Goal: Task Accomplishment & Management: Manage account settings

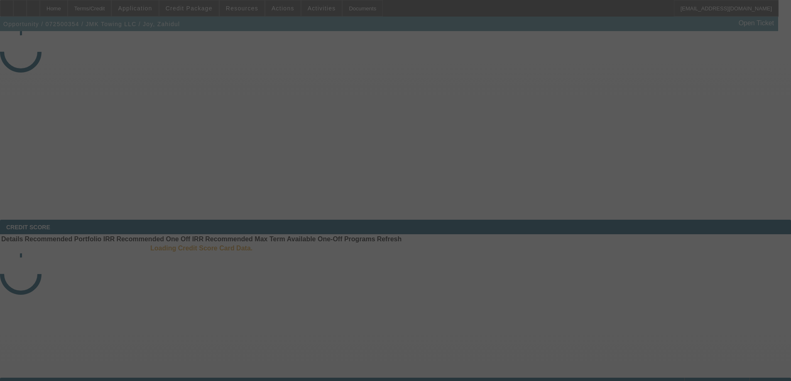
select select "3"
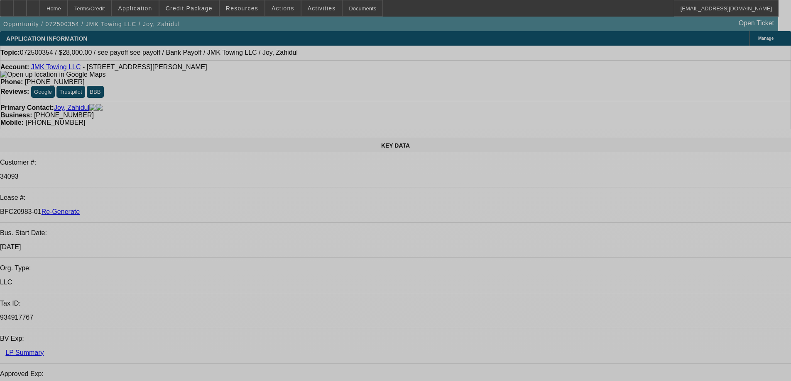
select select "0"
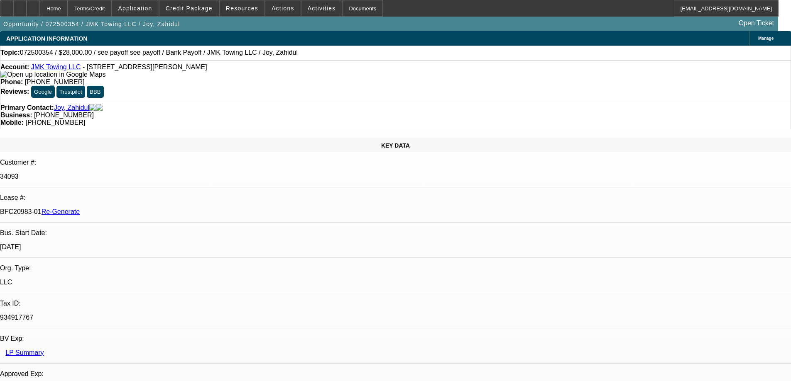
select select "0"
select select "6"
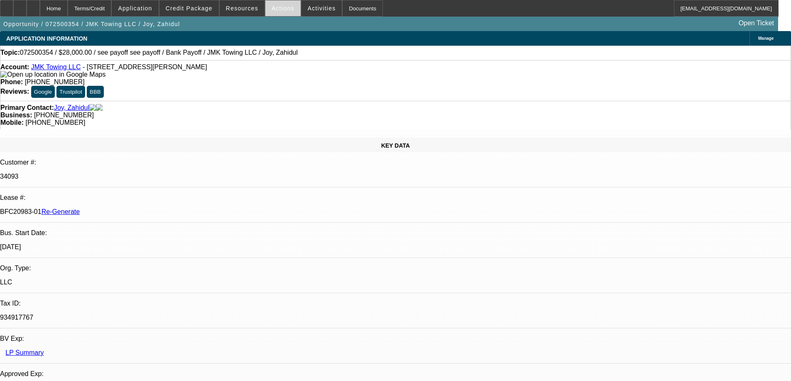
click at [277, 12] on span at bounding box center [282, 8] width 35 height 20
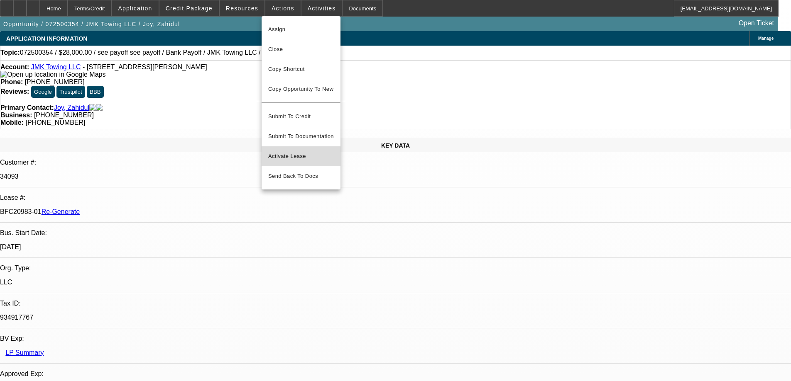
click at [294, 151] on span "Activate Lease" at bounding box center [301, 156] width 66 height 10
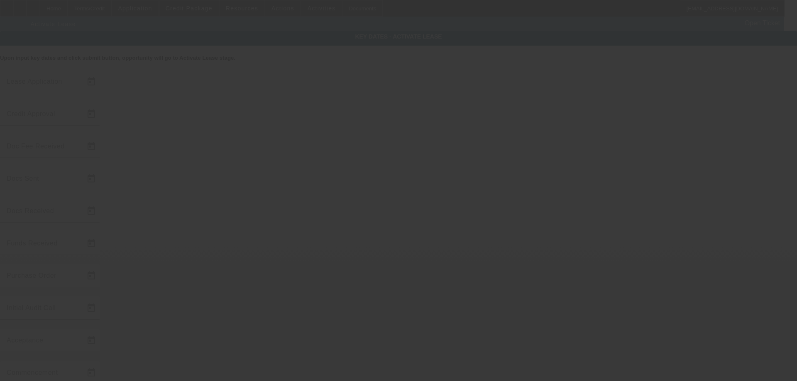
type input "7/16/2025"
type input "[DATE]"
type input "9/4/2025"
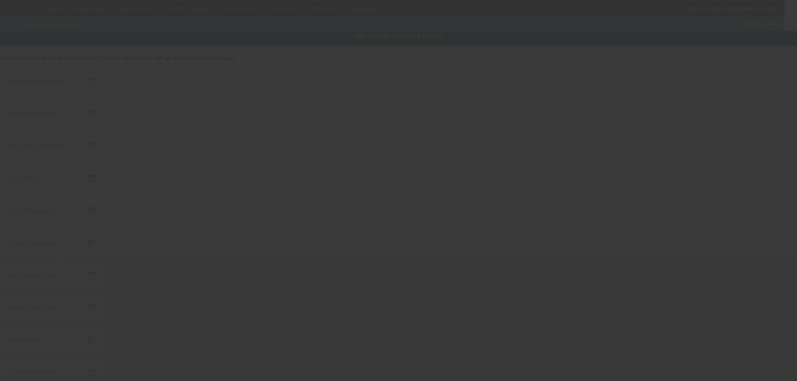
type input "[DATE]"
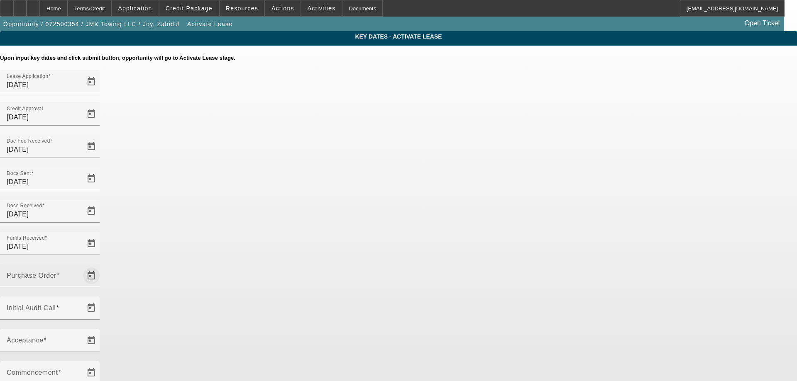
click at [101, 266] on span "Open calendar" at bounding box center [91, 276] width 20 height 20
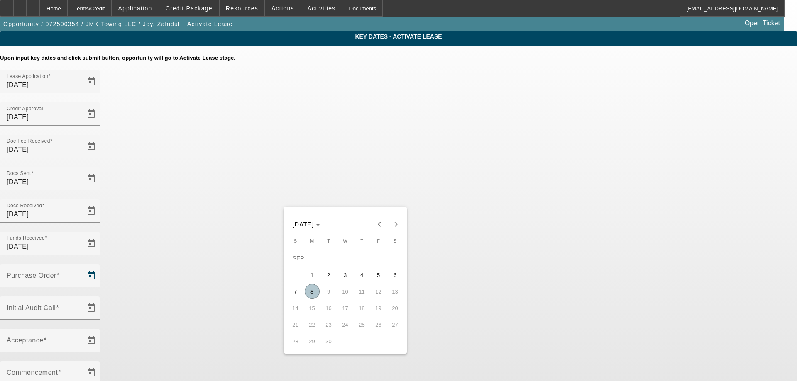
click at [313, 294] on span "8" at bounding box center [312, 291] width 15 height 15
type input "9/8/2025"
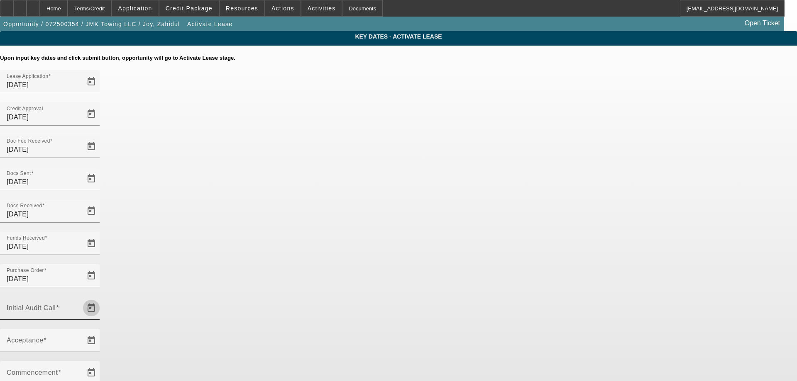
click at [101, 298] on span "Open calendar" at bounding box center [91, 308] width 20 height 20
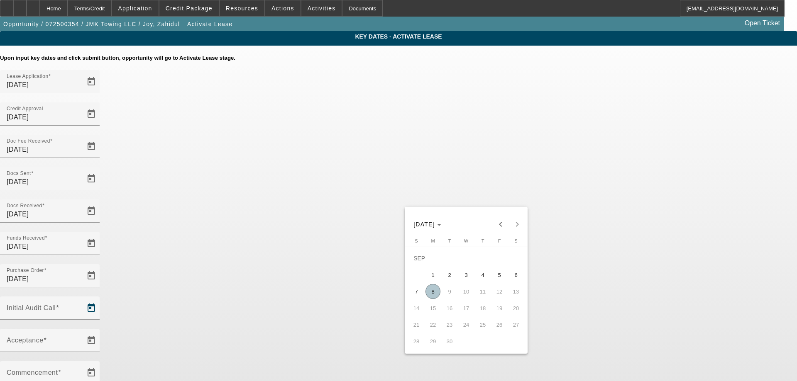
click at [429, 293] on span "8" at bounding box center [432, 291] width 15 height 15
type input "[DATE]"
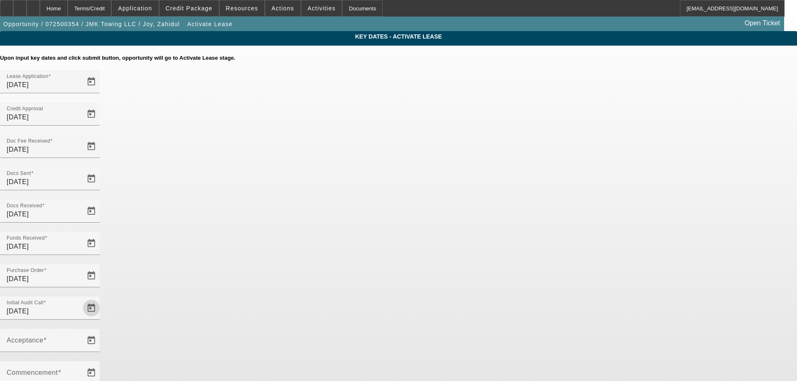
click at [393, 329] on div "Acceptance" at bounding box center [398, 345] width 797 height 32
click at [101, 331] on span "Open calendar" at bounding box center [91, 341] width 20 height 20
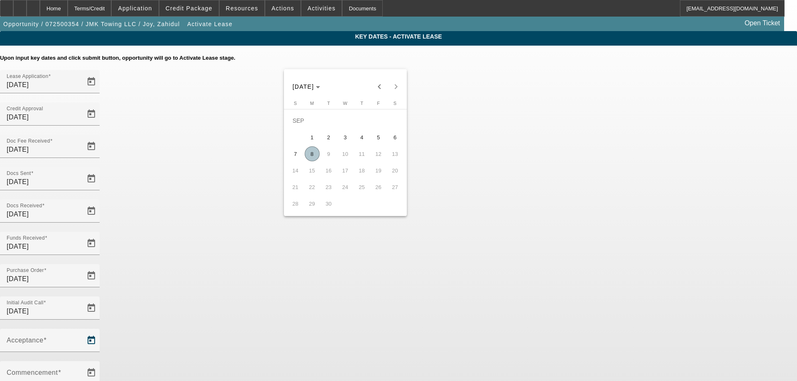
click at [307, 161] on span "8" at bounding box center [312, 154] width 15 height 15
type input "[DATE]"
type input "10/1/2025"
type input "11/1/2025"
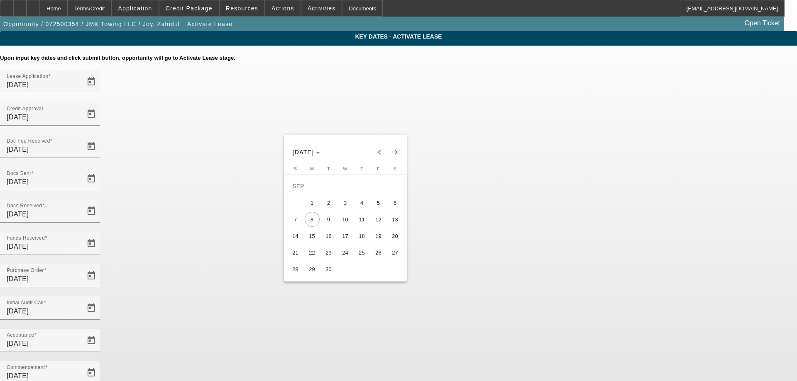
click at [314, 239] on span "15" at bounding box center [312, 236] width 15 height 15
type input "9/15/2025"
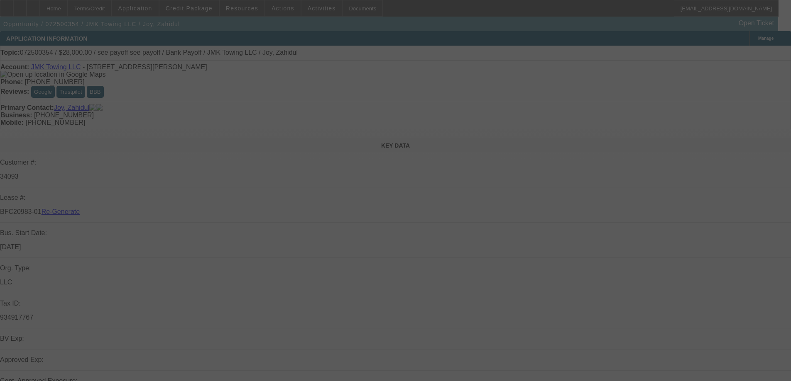
select select "4"
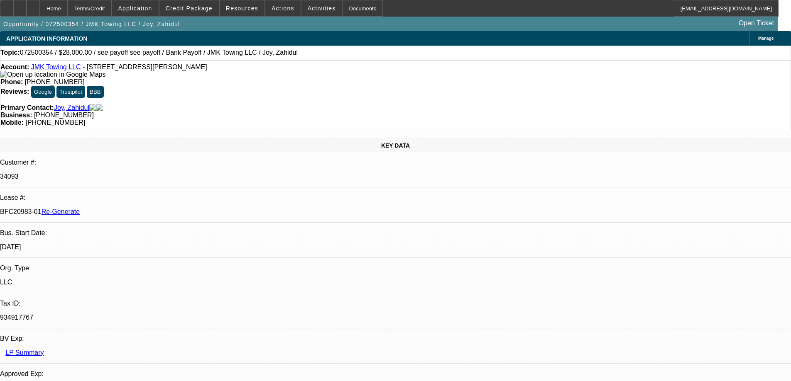
select select "0"
select select "6"
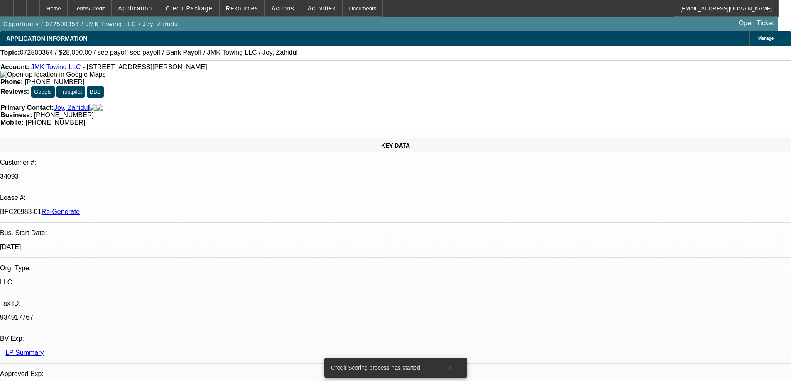
click at [202, 9] on span "Credit Package" at bounding box center [189, 8] width 47 height 7
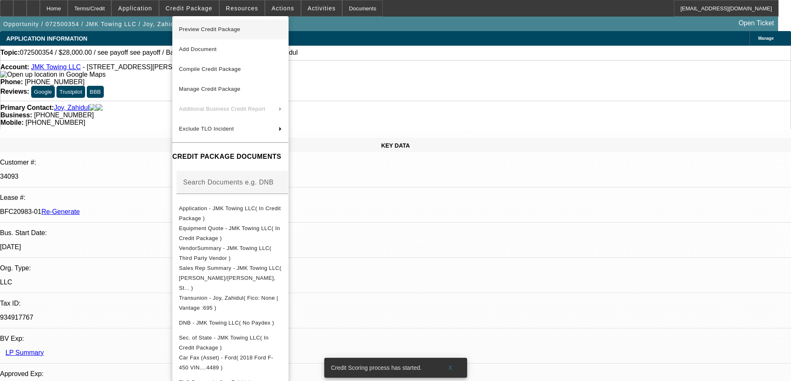
click at [205, 29] on span "Preview Credit Package" at bounding box center [209, 29] width 61 height 6
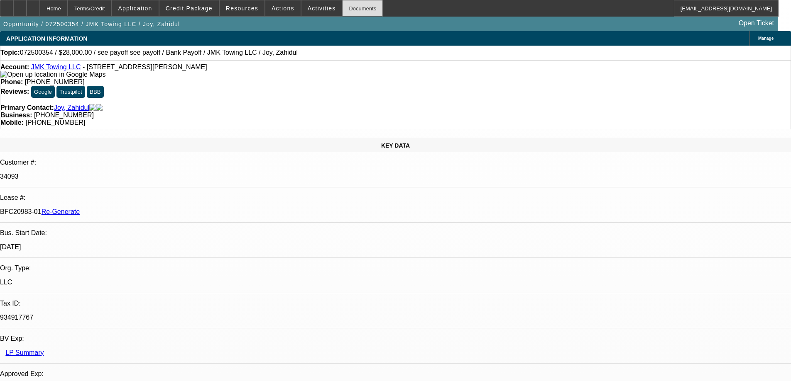
click at [344, 5] on div "Documents" at bounding box center [362, 8] width 41 height 17
click at [236, 12] on span at bounding box center [242, 8] width 45 height 20
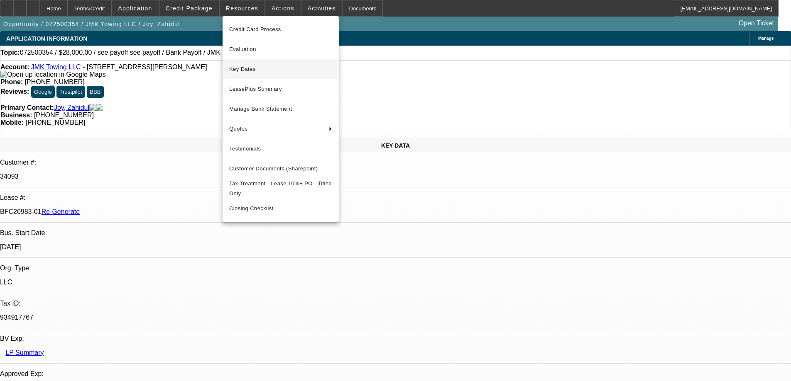
click at [246, 59] on button "Key Dates" at bounding box center [280, 69] width 116 height 20
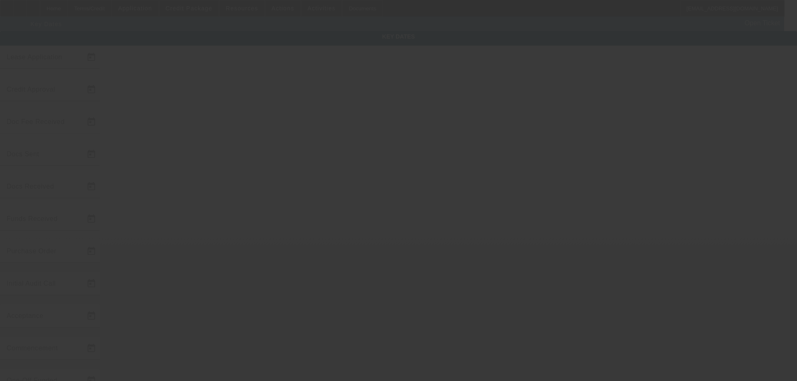
type input "7/16/2025"
type input "8/28/2025"
type input "9/4/2025"
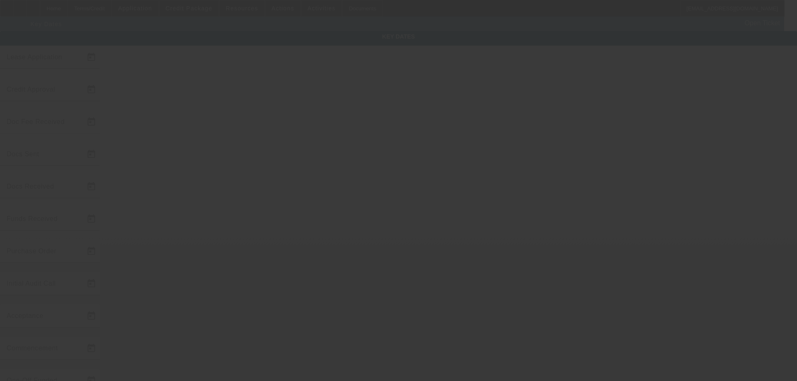
type input "[DATE]"
type input "10/1/2025"
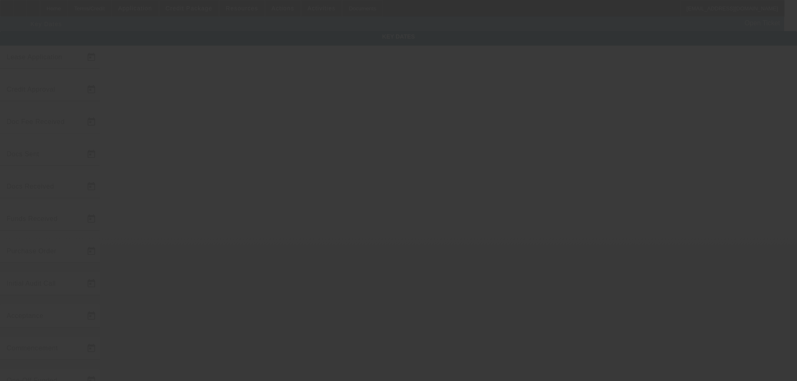
type input "11/1/2025"
type input "9/15/2025"
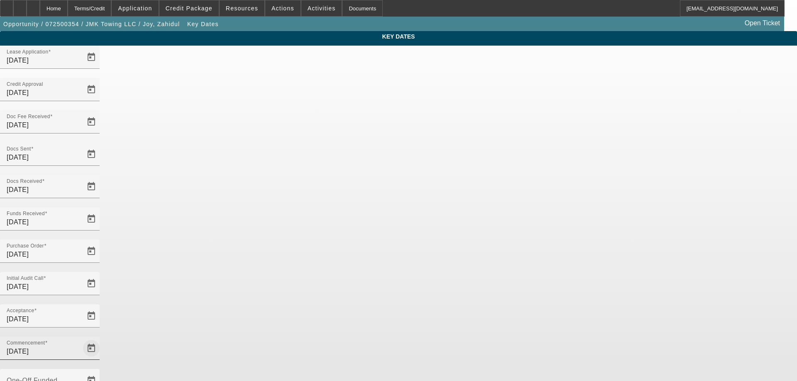
click at [101, 339] on span "Open calendar" at bounding box center [91, 349] width 20 height 20
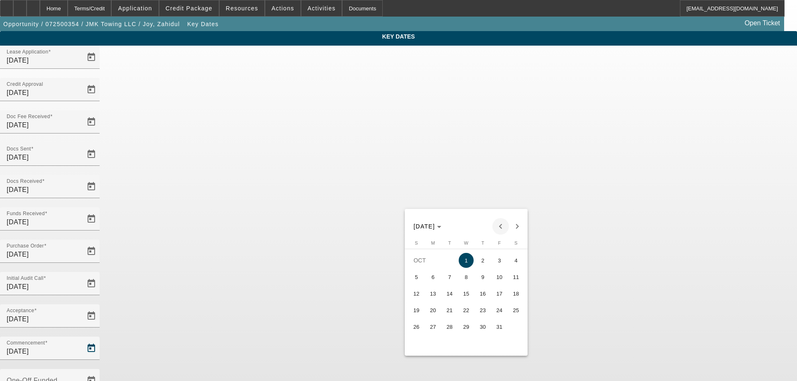
click at [496, 226] on span "Previous month" at bounding box center [500, 226] width 17 height 17
click at [437, 315] on span "15" at bounding box center [432, 310] width 15 height 15
type input "9/15/2025"
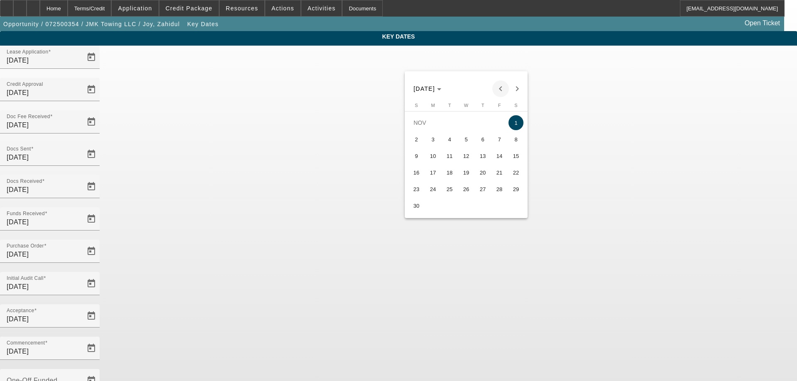
click at [502, 92] on span "Previous month" at bounding box center [500, 89] width 17 height 17
click at [469, 163] on span "15" at bounding box center [466, 156] width 15 height 15
type input "10/15/2025"
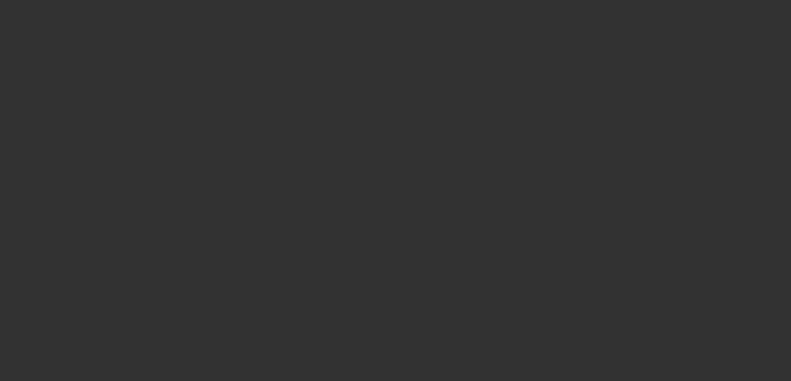
select select "4"
select select "0"
select select "6"
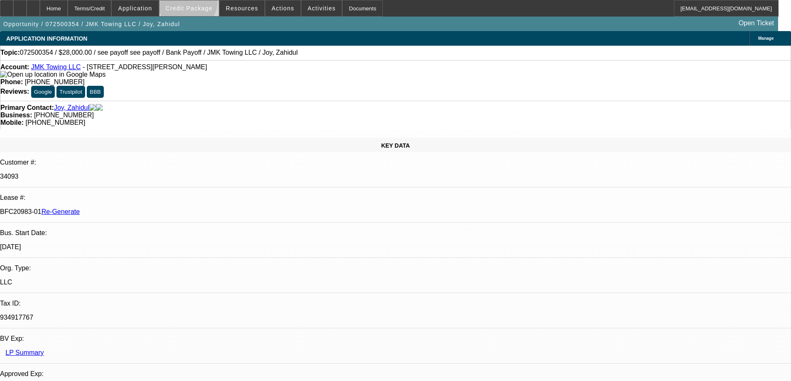
click at [200, 3] on span at bounding box center [188, 8] width 59 height 20
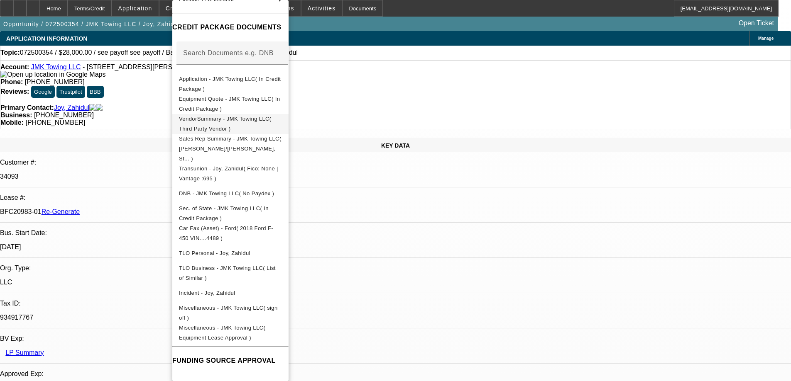
scroll to position [125, 0]
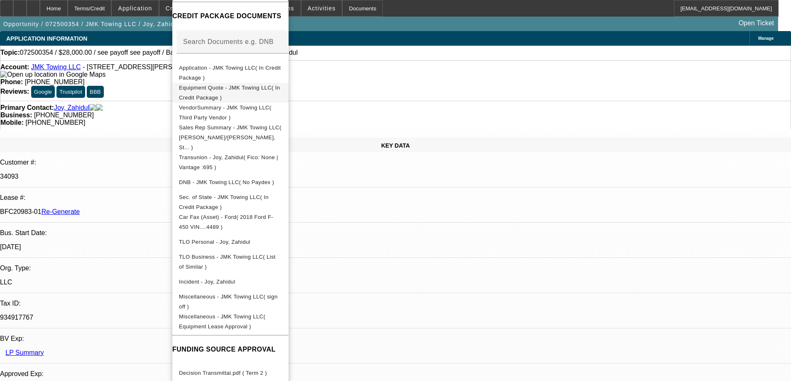
click at [242, 88] on span "Equipment Quote - JMK Towing LLC( In Credit Package )" at bounding box center [229, 93] width 101 height 16
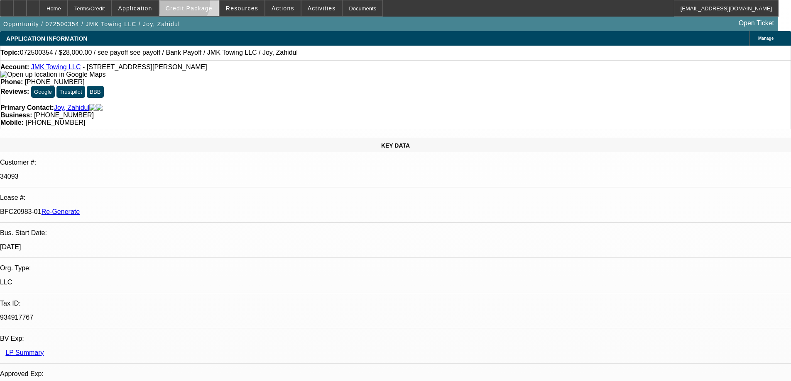
click at [197, 5] on span "Credit Package" at bounding box center [189, 8] width 47 height 7
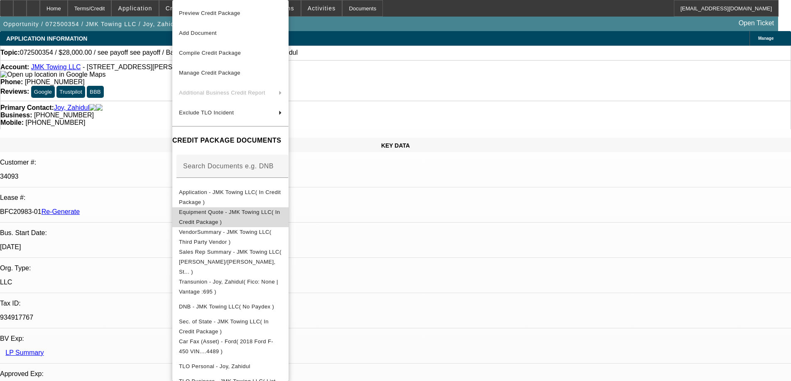
click at [235, 212] on span "Equipment Quote - JMK Towing LLC( In Credit Package )" at bounding box center [229, 217] width 101 height 16
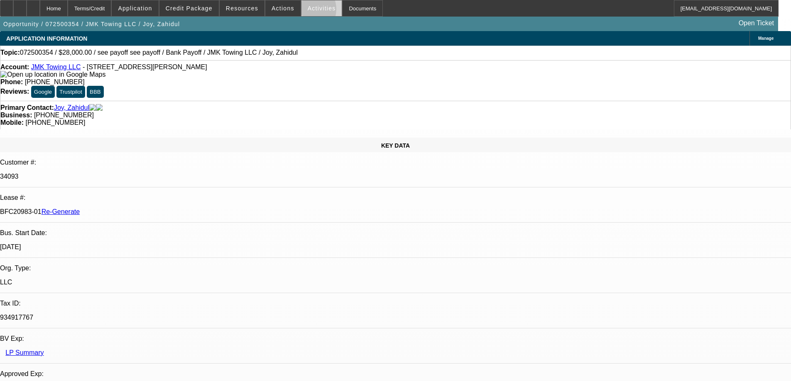
click at [301, 11] on span at bounding box center [321, 8] width 41 height 20
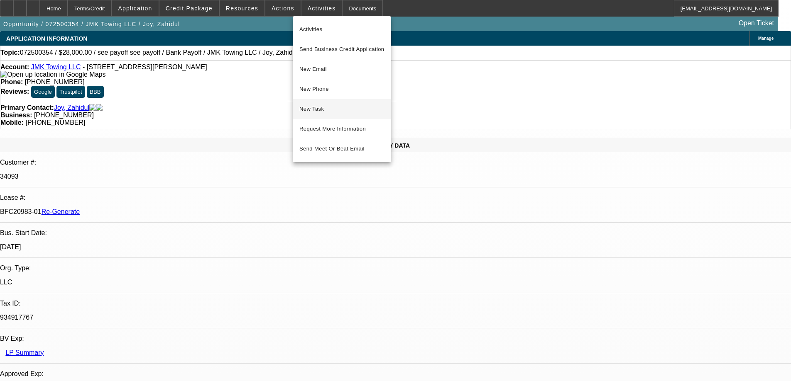
click at [322, 106] on span "New Task" at bounding box center [341, 109] width 85 height 10
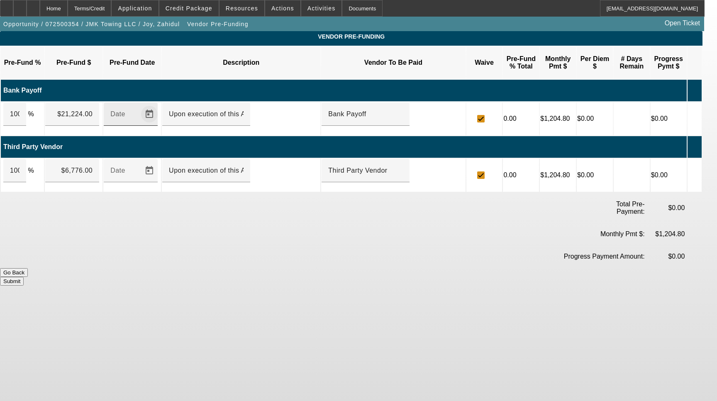
click at [159, 104] on span "Open calendar" at bounding box center [149, 114] width 20 height 20
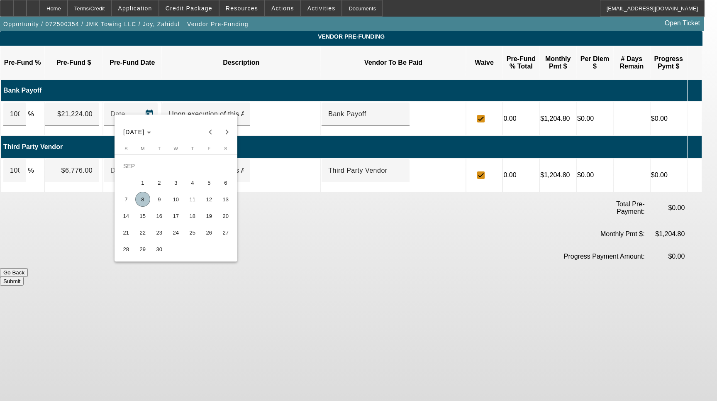
drag, startPoint x: 146, startPoint y: 198, endPoint x: 148, endPoint y: 183, distance: 15.9
click at [146, 198] on span "8" at bounding box center [142, 199] width 15 height 15
type input "[DATE]"
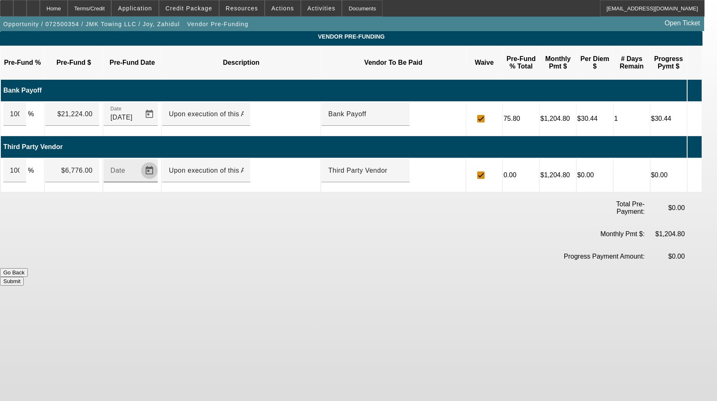
click at [158, 161] on span "Open calendar" at bounding box center [149, 171] width 20 height 20
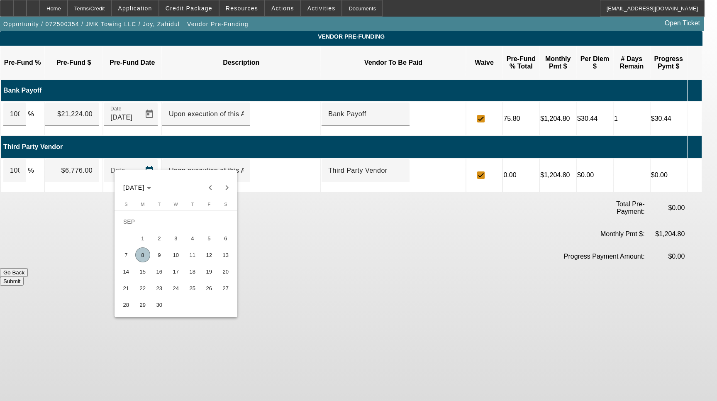
click at [147, 254] on span "8" at bounding box center [142, 254] width 15 height 15
type input "[DATE]"
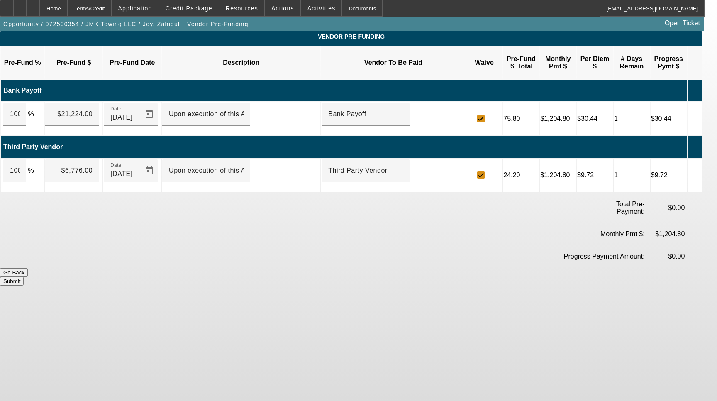
click at [24, 277] on button "Submit" at bounding box center [12, 281] width 24 height 9
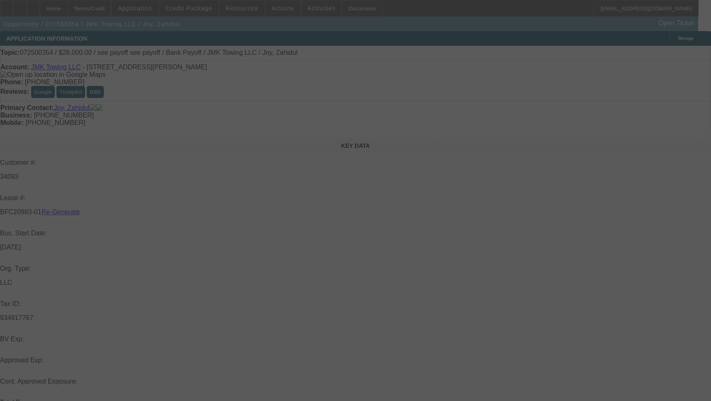
select select "4"
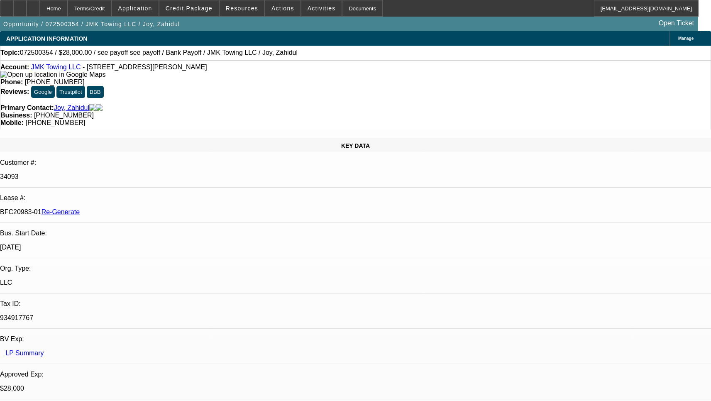
select select "0"
select select "1"
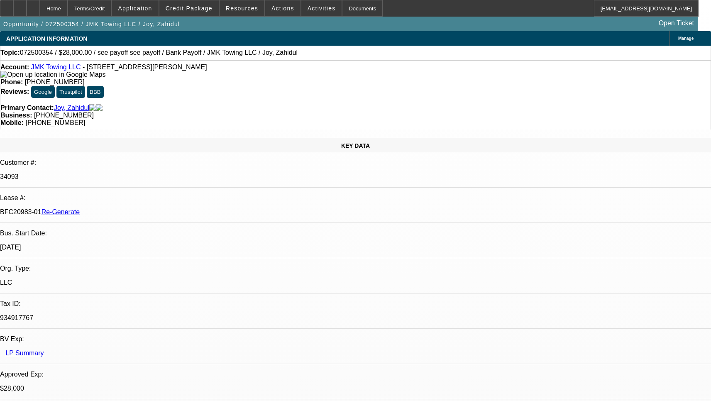
select select "6"
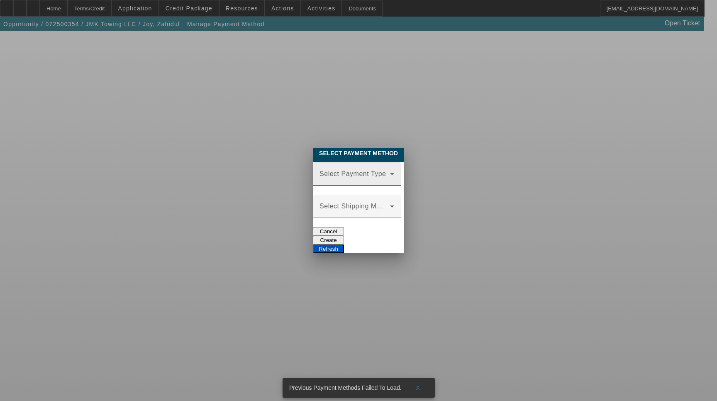
click at [334, 180] on div "Select Payment Type" at bounding box center [357, 173] width 75 height 23
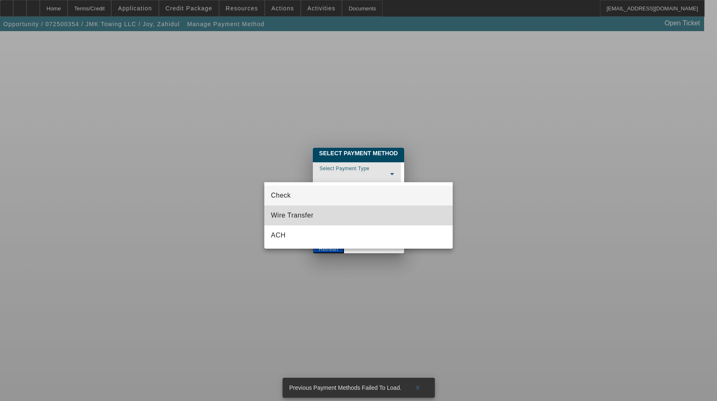
click at [322, 218] on mat-option "Wire Transfer" at bounding box center [358, 215] width 188 height 20
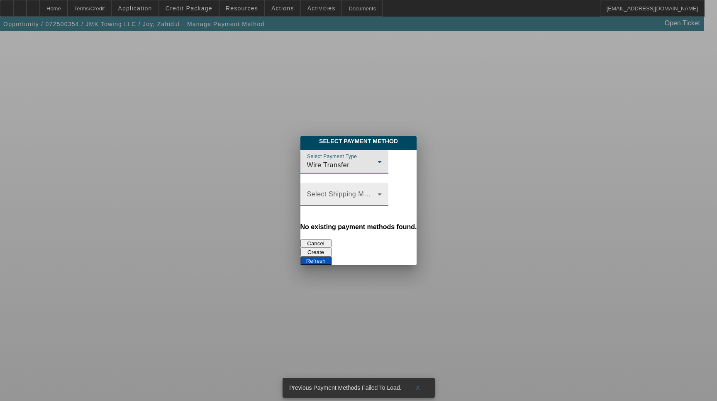
click at [329, 202] on span at bounding box center [342, 198] width 71 height 10
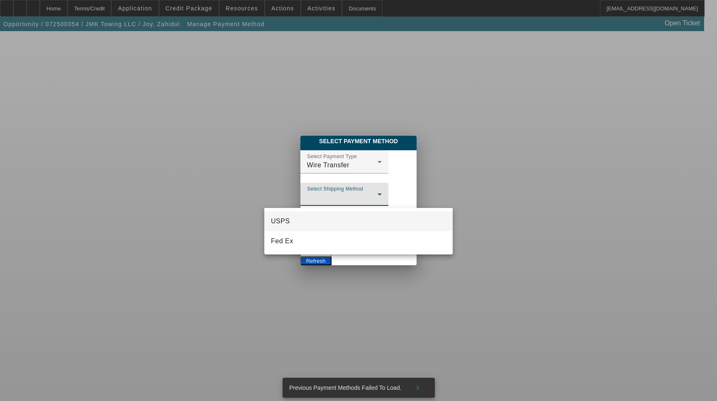
click at [325, 198] on div at bounding box center [358, 200] width 717 height 401
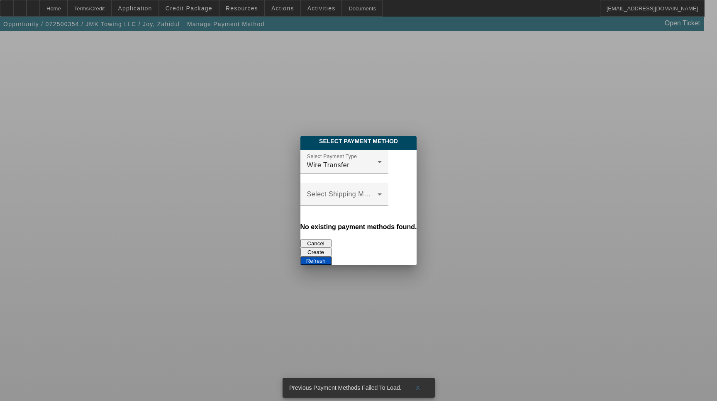
click at [332, 248] on button "Create" at bounding box center [315, 252] width 31 height 9
click at [332, 256] on button "Refresh" at bounding box center [315, 260] width 31 height 9
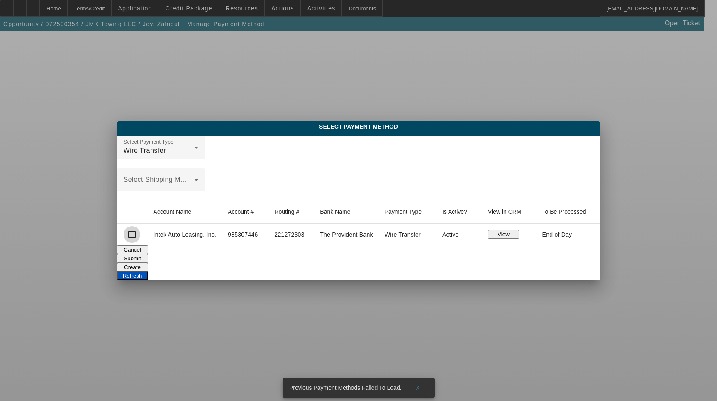
click at [132, 234] on input "checkbox" at bounding box center [132, 234] width 17 height 17
checkbox input "true"
click at [148, 256] on button "Submit" at bounding box center [132, 258] width 31 height 9
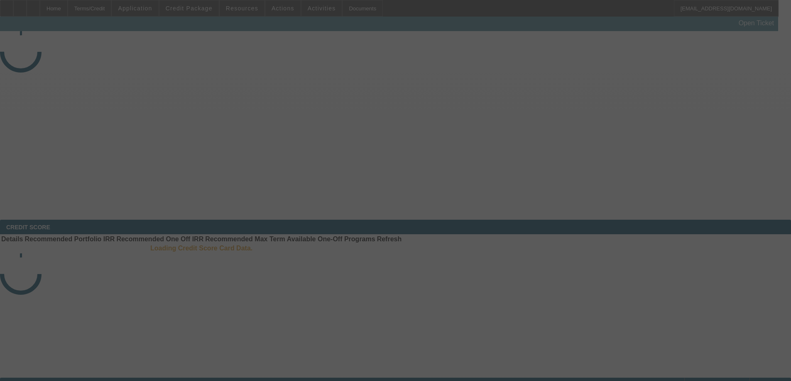
select select "3"
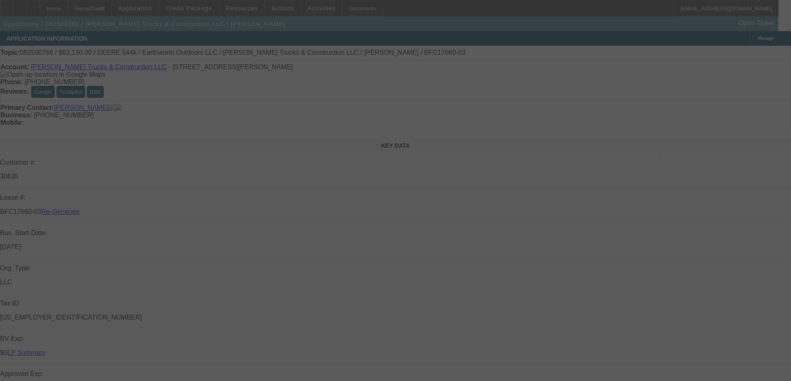
select select "0"
select select "2"
select select "0"
select select "6"
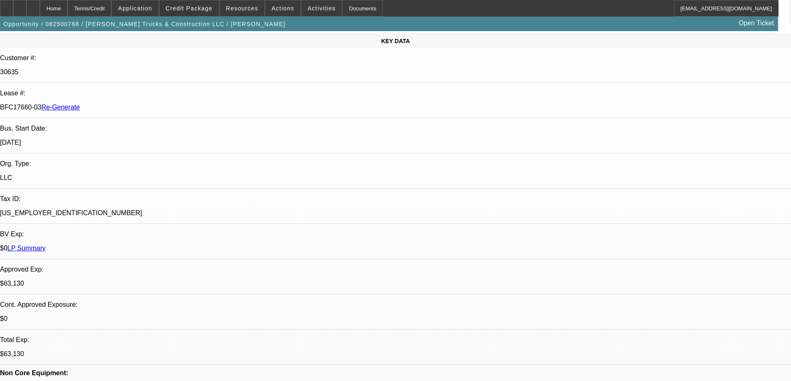
scroll to position [125, 0]
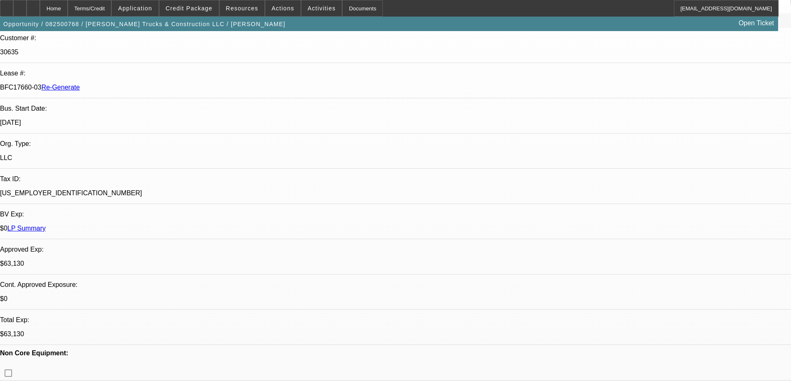
click at [342, 11] on div "Documents" at bounding box center [362, 8] width 41 height 17
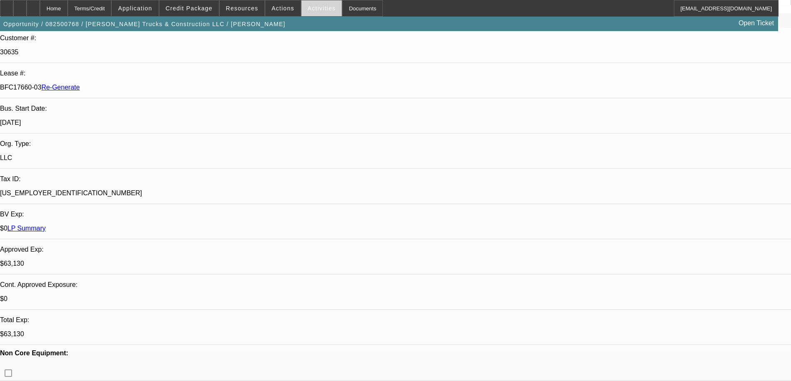
click at [309, 5] on span "Activities" at bounding box center [322, 8] width 28 height 7
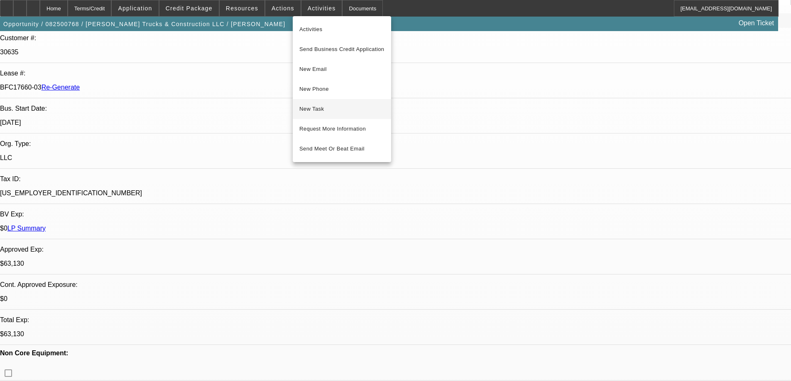
click at [320, 110] on span "New Task" at bounding box center [341, 109] width 85 height 10
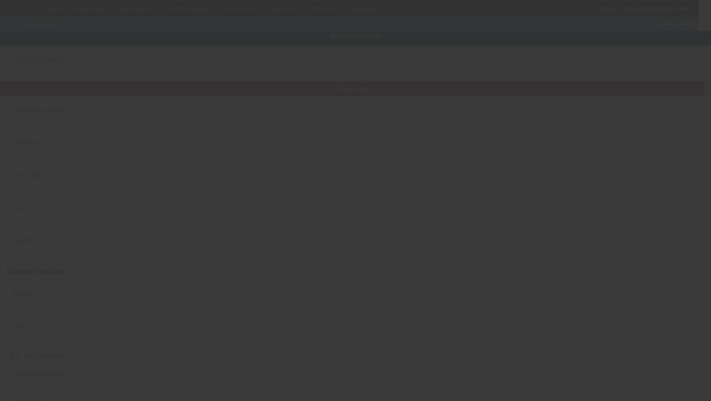
type input "[PERSON_NAME] Trucks & Construction LLC"
type input "[STREET_ADDRESS]"
type input "31024"
type input "Eatonton"
type input "[PHONE_NUMBER]"
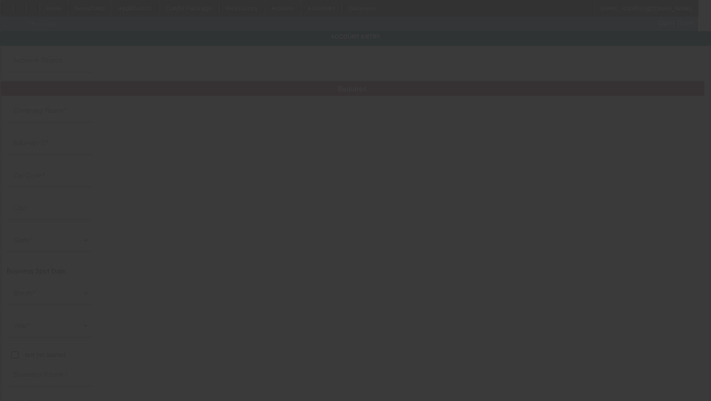
type input "[EMAIL_ADDRESS][DOMAIN_NAME]"
type input "[PERSON_NAME]"
type input "[US_EMPLOYER_IDENTIFICATION_NUMBER]"
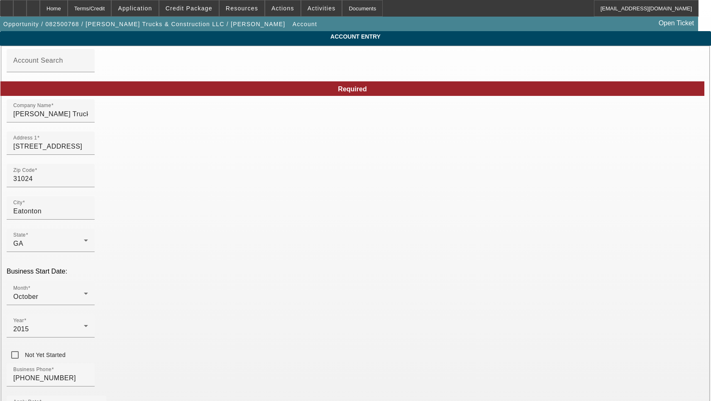
type input "[DATE]"
click at [88, 151] on input "[STREET_ADDRESS]" at bounding box center [50, 147] width 75 height 10
paste input "oa"
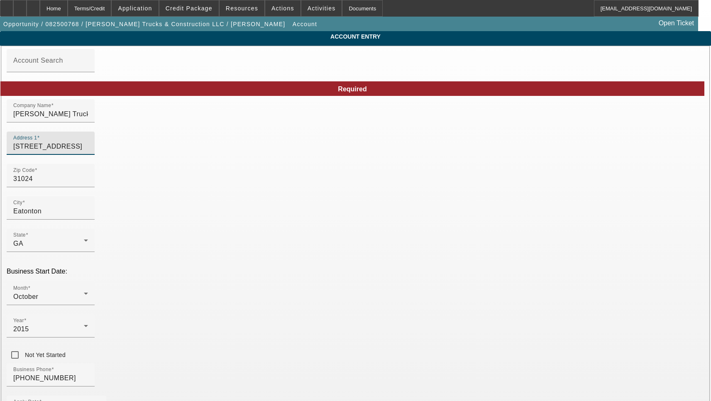
type input "[STREET_ADDRESS]"
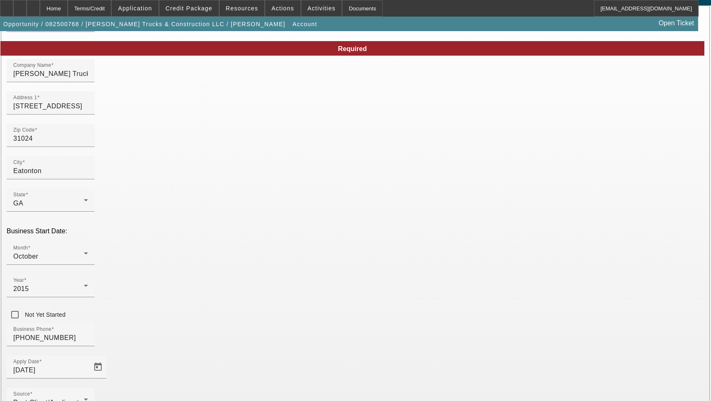
scroll to position [88, 0]
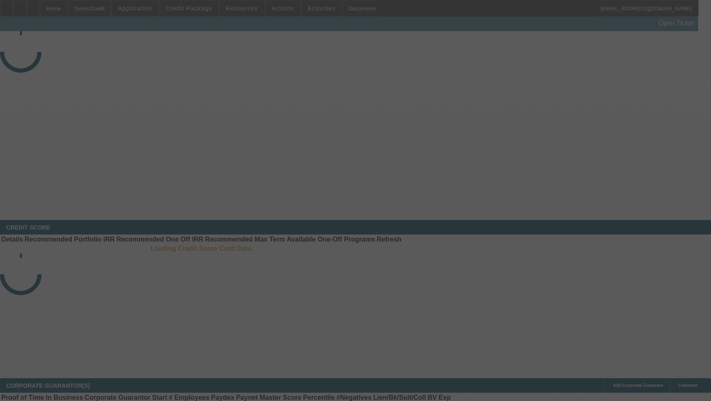
select select "3"
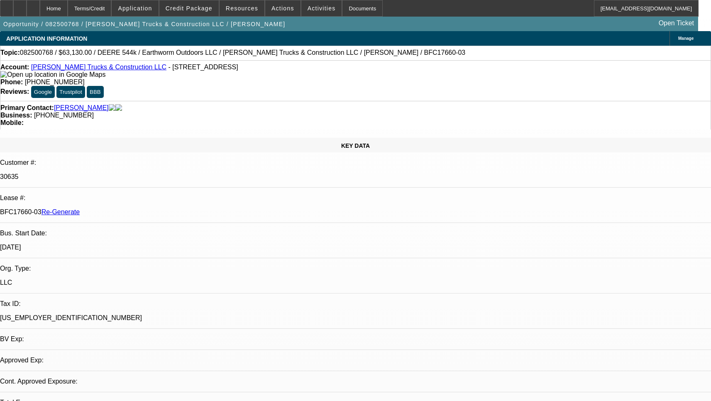
select select "0"
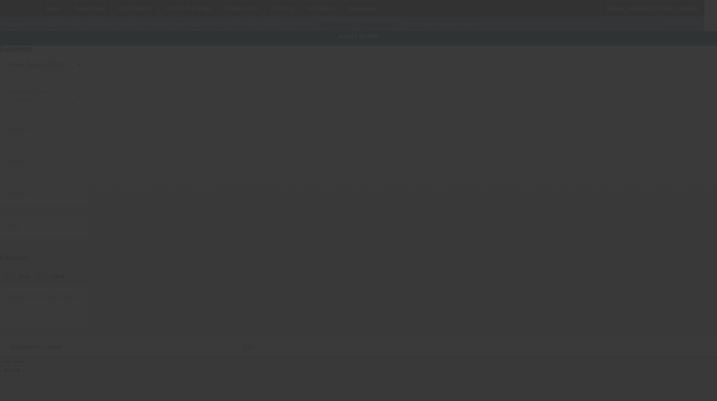
type input "[VEHICLE_IDENTIFICATION_NUMBER]"
type input "DEERE"
type input "544k"
radio input "true"
type input "[STREET_ADDRESS]"
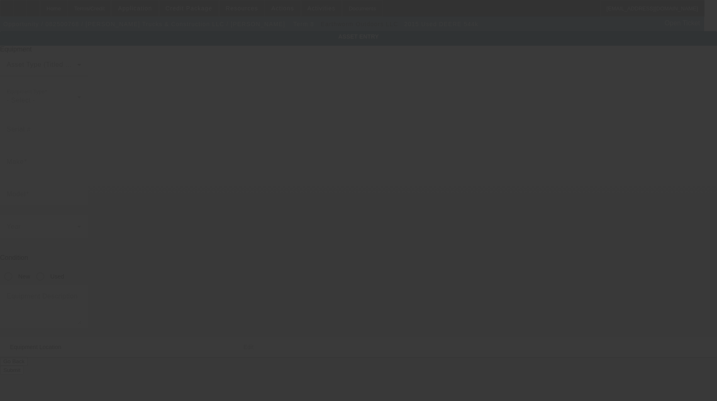
type input "Eatonton"
type input "31024"
type input "Putnam"
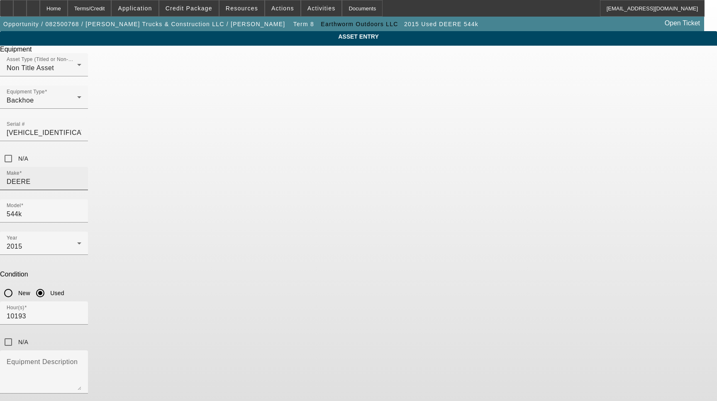
drag, startPoint x: 286, startPoint y: 144, endPoint x: 288, endPoint y: 149, distance: 4.7
click at [81, 167] on div "Make DEERE" at bounding box center [44, 178] width 75 height 23
click at [81, 177] on input "DEERE" at bounding box center [44, 182] width 75 height 10
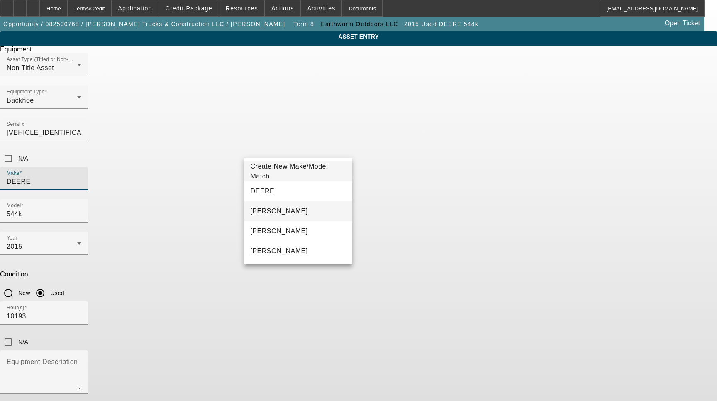
click at [291, 203] on mat-option "John Deere" at bounding box center [298, 211] width 109 height 20
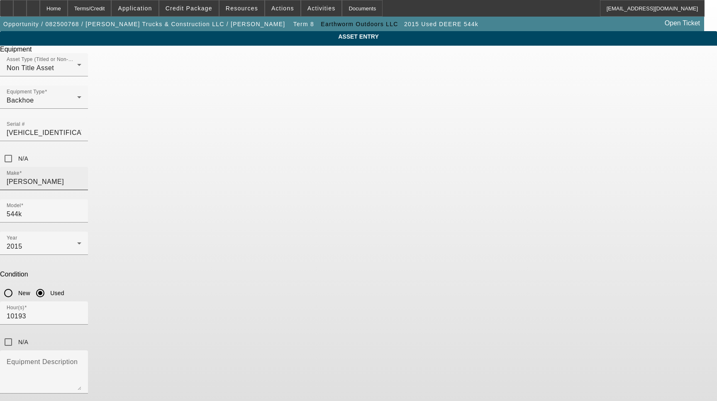
click at [81, 177] on input "John Deere" at bounding box center [44, 182] width 75 height 10
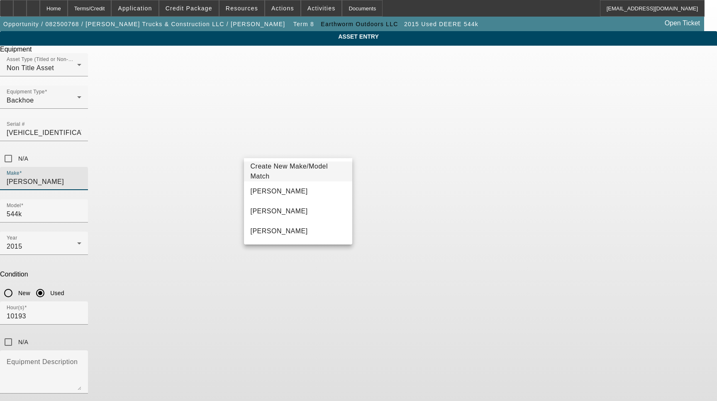
click at [81, 177] on input "John Deere" at bounding box center [44, 182] width 75 height 10
type input "deere"
click at [303, 171] on span "Create New Make/Model Match" at bounding box center [290, 171] width 78 height 17
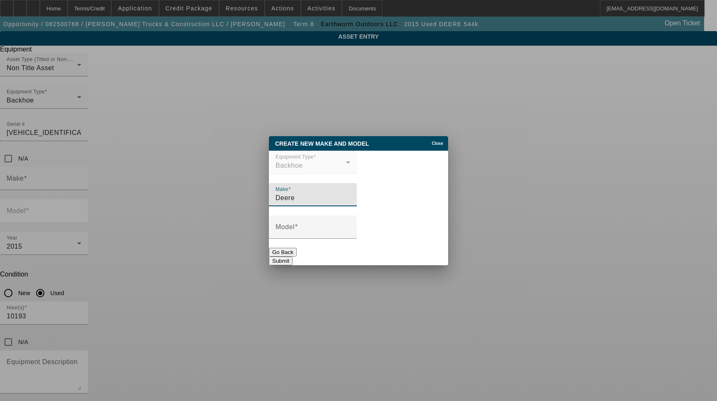
type input "Deere"
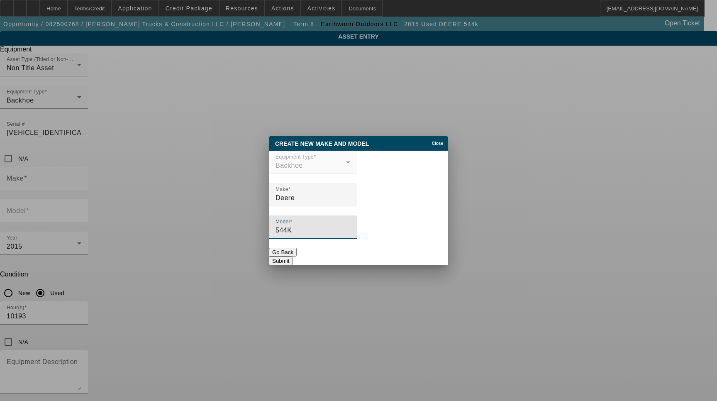
type input "544K"
click at [293, 256] on button "Submit" at bounding box center [281, 260] width 24 height 9
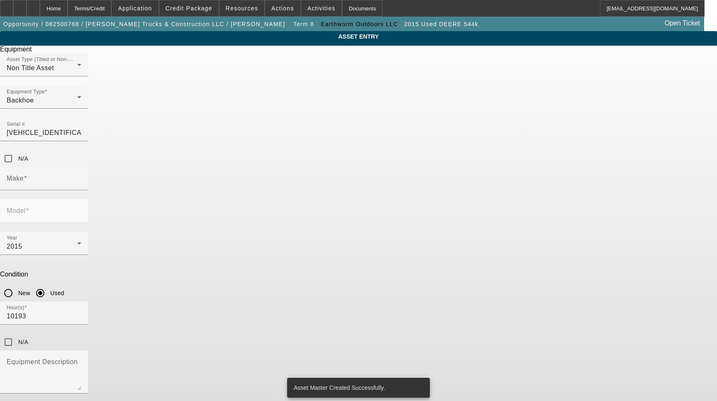
type input "Deere"
type input "544K"
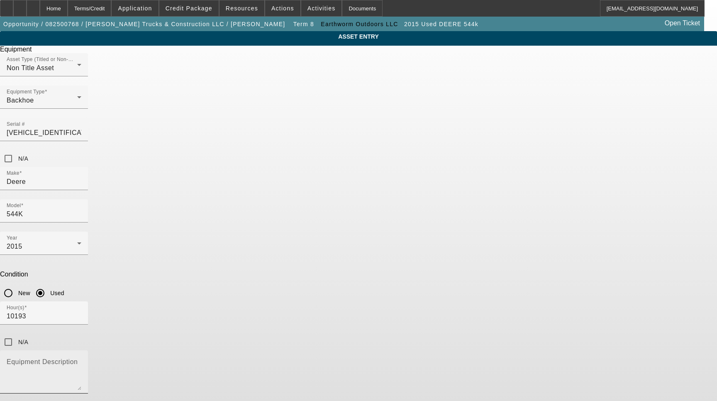
click at [81, 360] on textarea "Equipment Description" at bounding box center [44, 375] width 75 height 30
type textarea "Backhoe Includes all options, attachments and accessories"
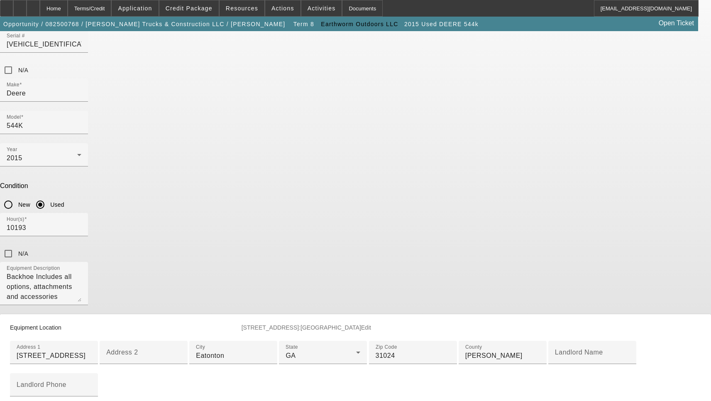
scroll to position [125, 0]
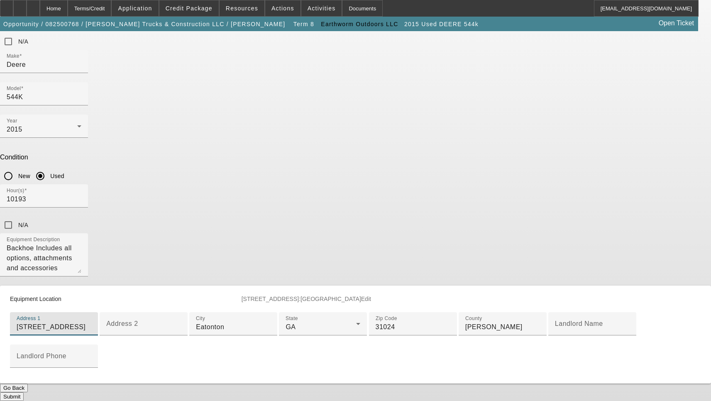
click at [91, 322] on input "332 Normandy Rd" at bounding box center [54, 327] width 75 height 10
paste input "oa"
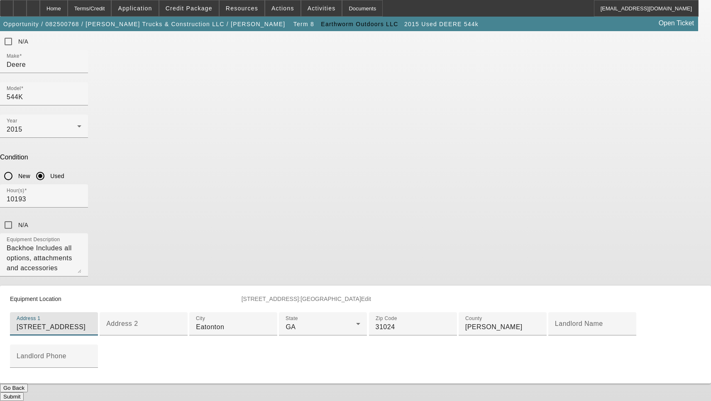
type input "332 Normandy Road"
click at [24, 392] on button "Submit" at bounding box center [12, 396] width 24 height 9
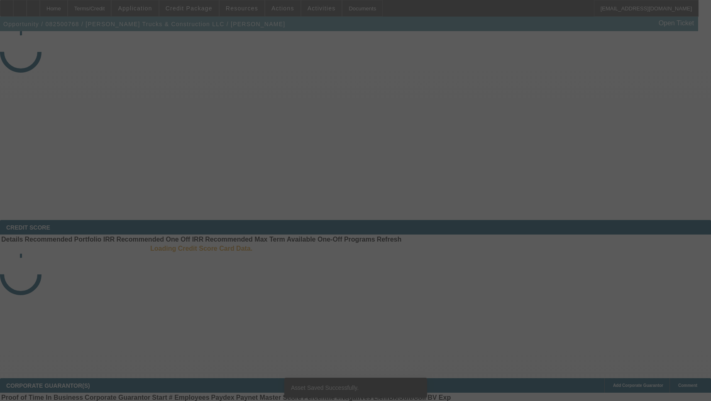
select select "3"
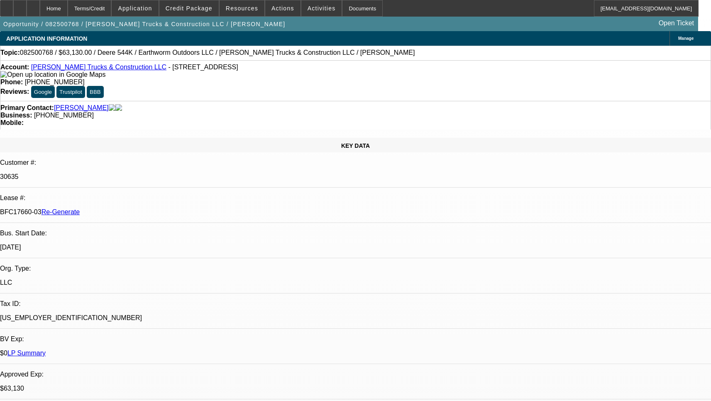
select select "0"
select select "2"
select select "0"
select select "6"
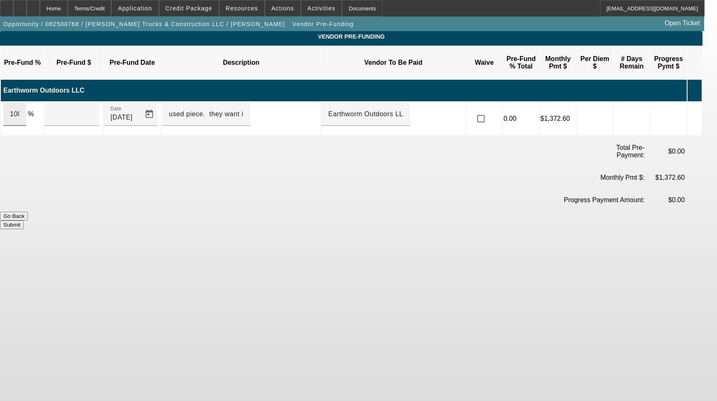
click at [26, 104] on div "100" at bounding box center [14, 114] width 23 height 23
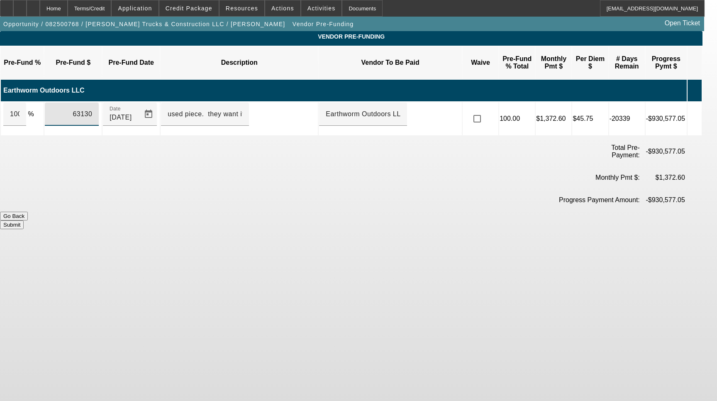
type input "$63,130.00"
click at [24, 220] on button "Submit" at bounding box center [12, 224] width 24 height 9
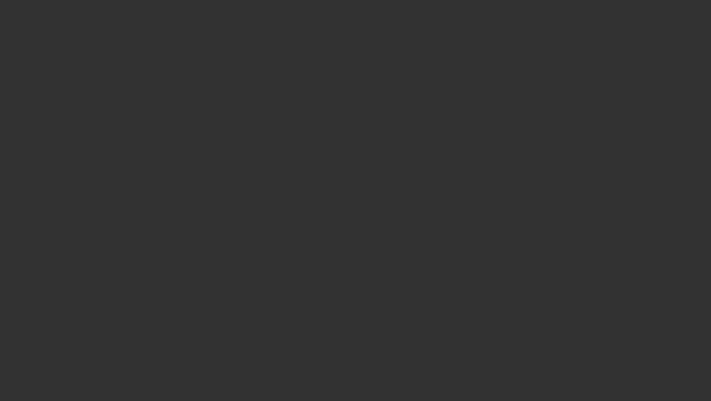
select select "3"
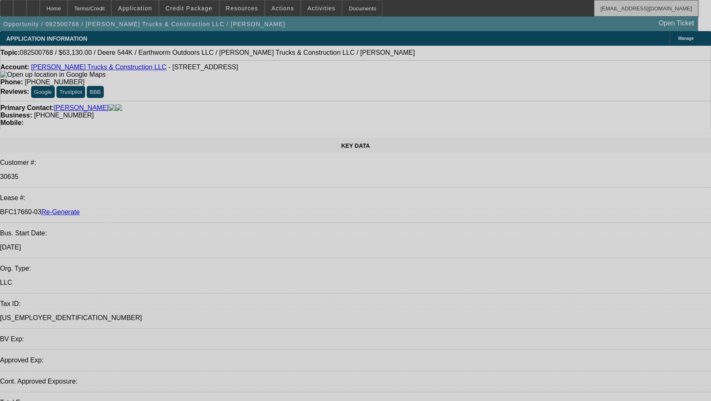
select select "0"
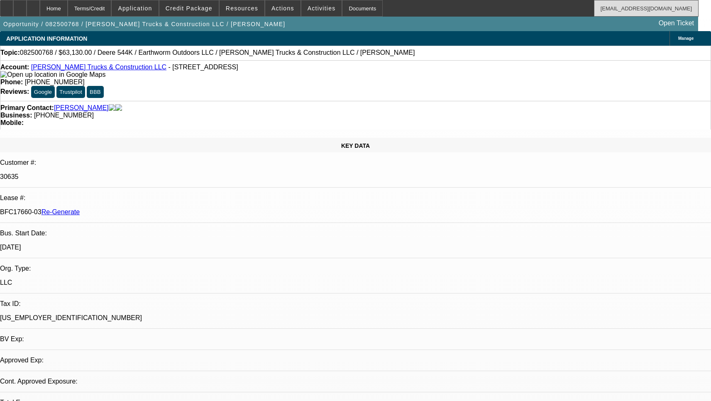
select select "2"
select select "0"
select select "6"
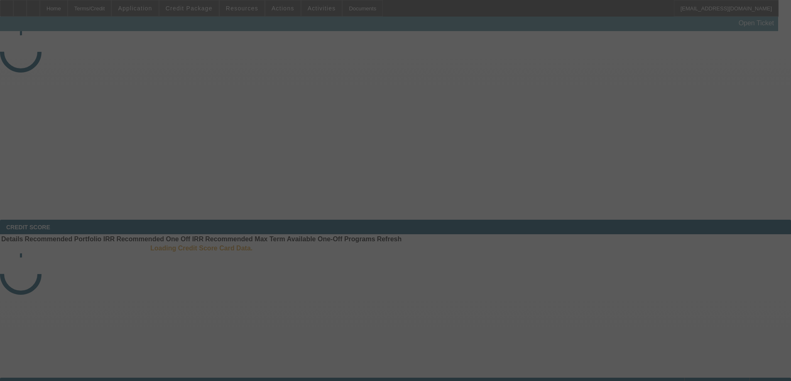
select select "3"
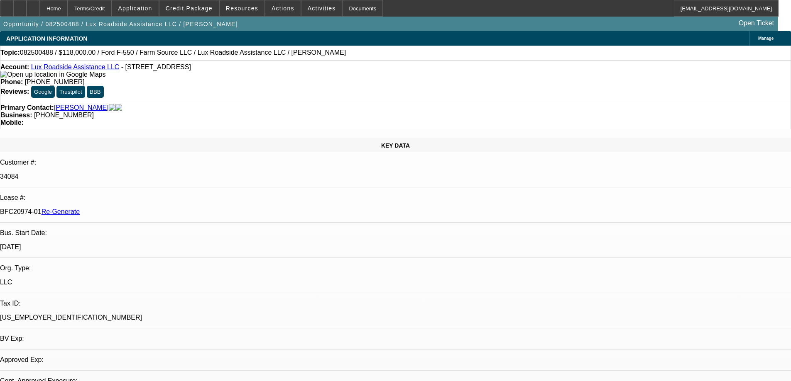
select select "0"
select select "6"
